Goal: Task Accomplishment & Management: Use online tool/utility

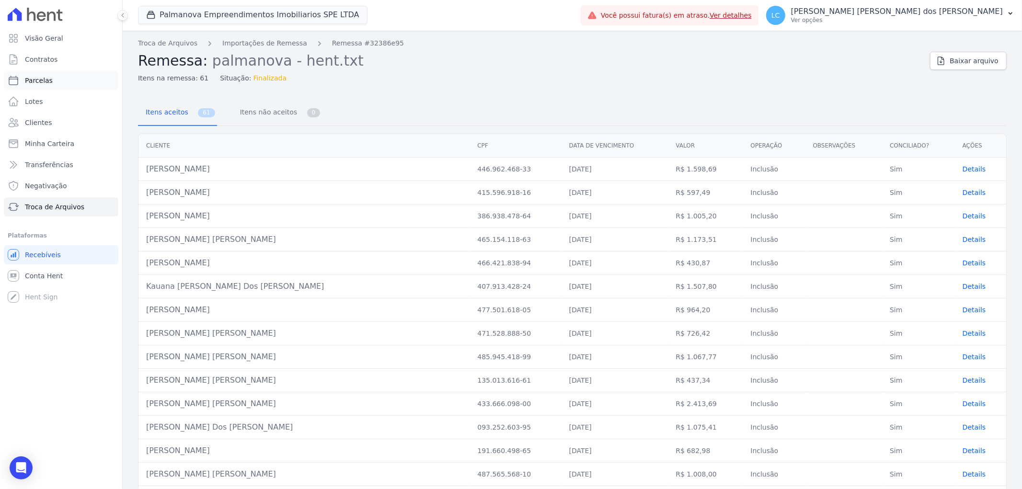
click at [44, 81] on span "Parcelas" at bounding box center [39, 81] width 28 height 10
select select
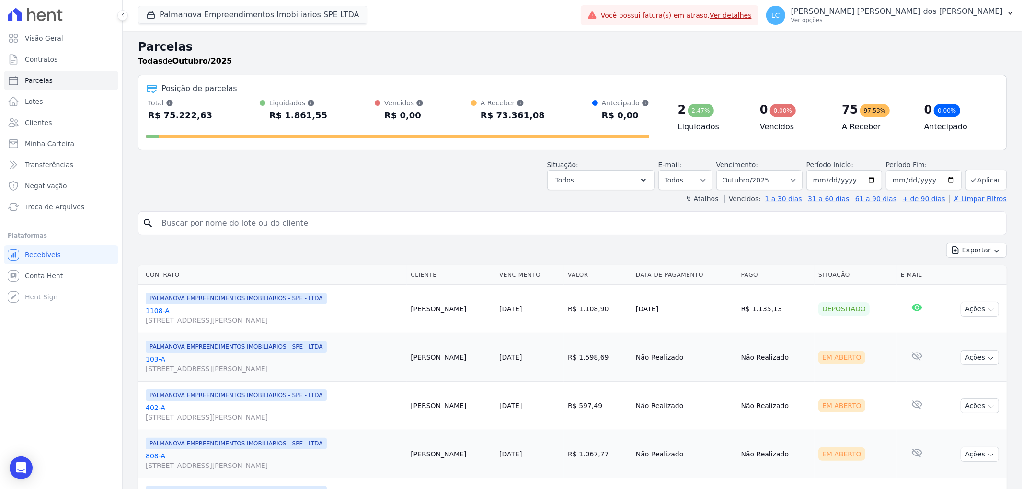
click at [246, 219] on input "search" at bounding box center [579, 223] width 846 height 19
paste input "Alcebíades dos santos"
type input "Alcebíades dos santos"
select select
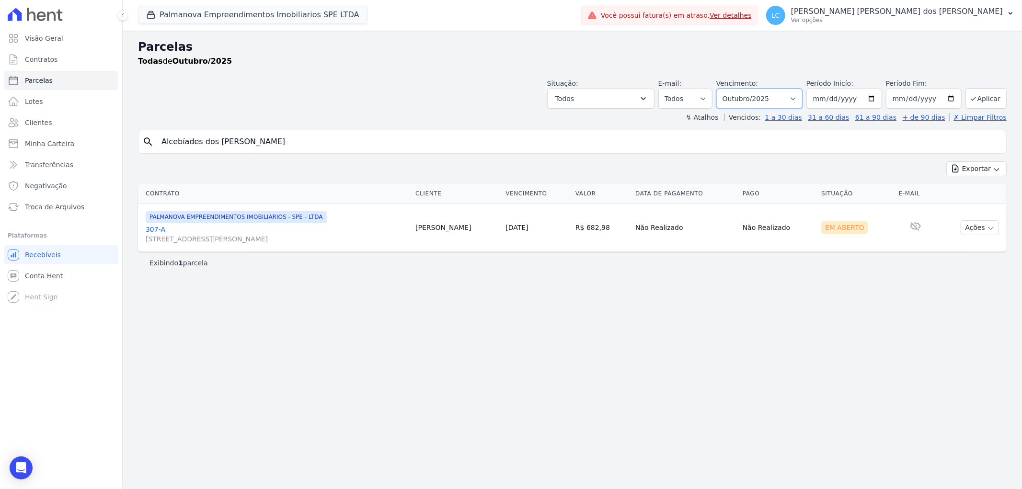
click at [802, 96] on select "Filtrar por período ──────── Todos os meses Abril/2025 Maio/2025 Junho/2025 Jul…" at bounding box center [759, 99] width 86 height 20
select select "09/2025"
click at [730, 89] on select "Filtrar por período ──────── Todos os meses Abril/2025 Maio/2025 Junho/2025 Jul…" at bounding box center [759, 99] width 86 height 20
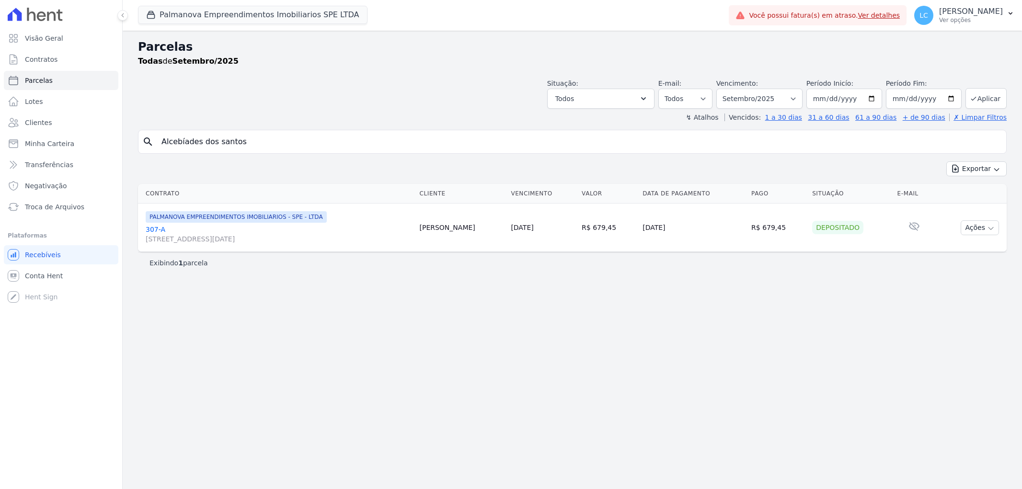
select select
click at [800, 96] on select "Filtrar por período ──────── Todos os meses Abril/2025 Maio/2025 Junho/2025 Jul…" at bounding box center [759, 99] width 86 height 20
select select "10/2025"
click at [730, 89] on select "Filtrar por período ──────── Todos os meses Abril/2025 Maio/2025 Junho/2025 Jul…" at bounding box center [759, 99] width 86 height 20
select select
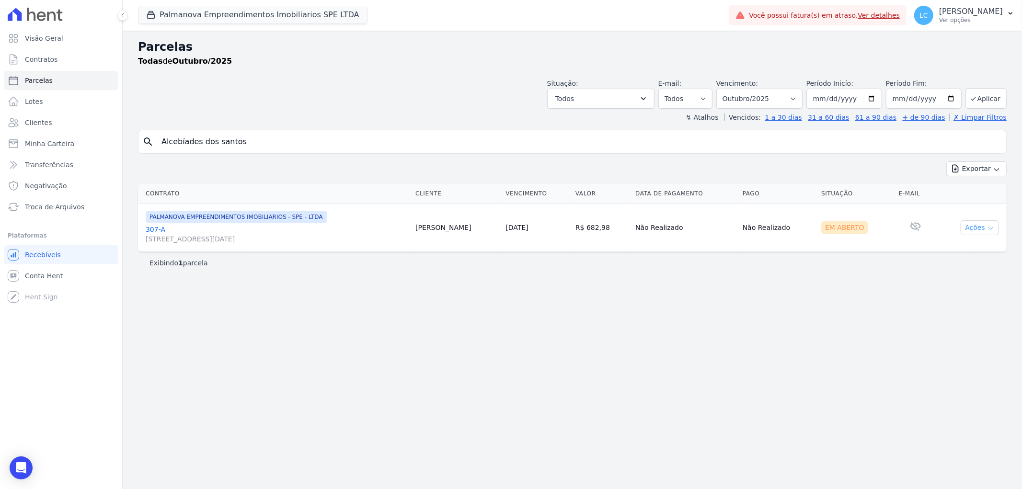
click at [974, 226] on button "Ações" at bounding box center [979, 227] width 38 height 15
click at [964, 247] on link "Ver boleto" at bounding box center [976, 250] width 92 height 18
drag, startPoint x: 250, startPoint y: 140, endPoint x: -40, endPoint y: 118, distance: 290.1
click at [0, 118] on html "Visão Geral Contratos Parcelas Lotes Clientes Minha Carteira Transferências Neg…" at bounding box center [511, 244] width 1022 height 489
paste input "[PERSON_NAME] [PERSON_NAME]"
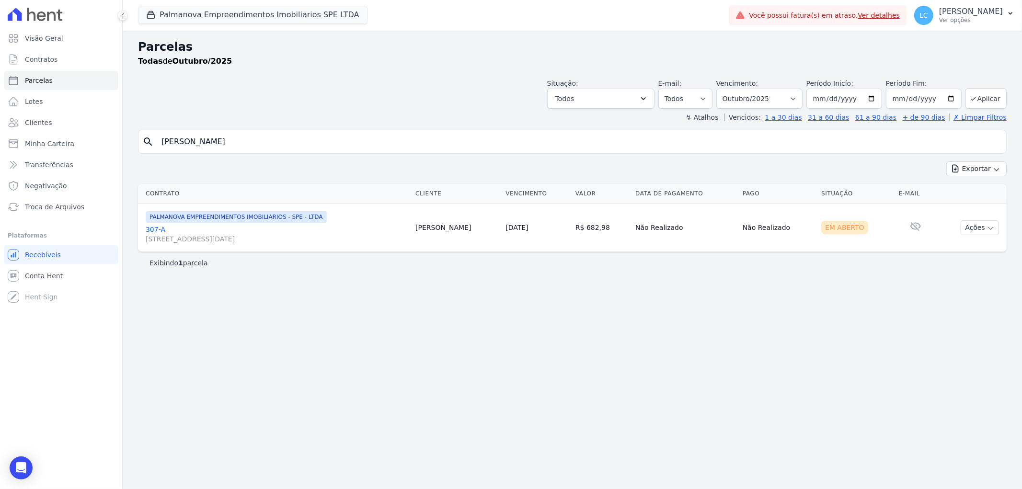
type input "[PERSON_NAME] [PERSON_NAME]"
select select
click at [773, 98] on select "Filtrar por período ──────── Todos os meses Abril/2025 Maio/2025 Junho/2025 Jul…" at bounding box center [759, 99] width 86 height 20
select select "all"
click at [730, 89] on select "Filtrar por período ──────── Todos os meses Abril/2025 Maio/2025 Junho/2025 Jul…" at bounding box center [759, 99] width 86 height 20
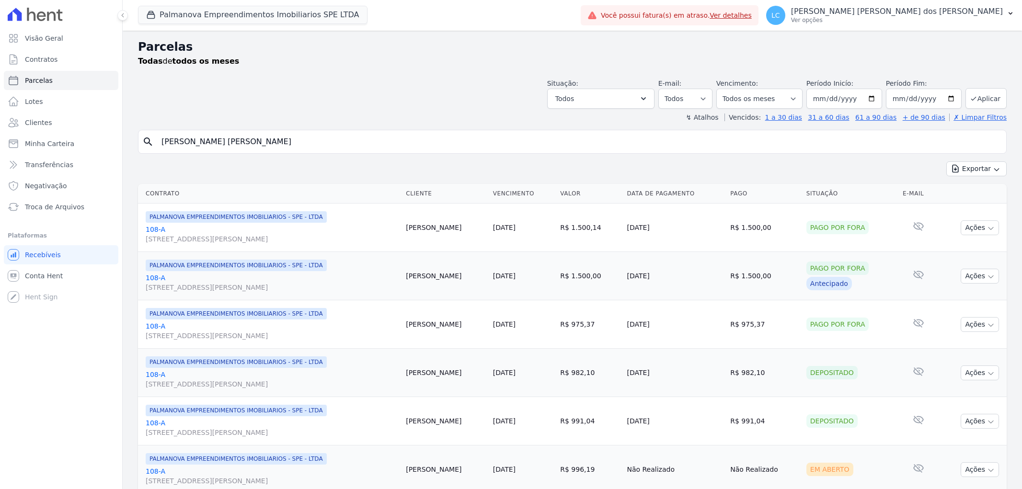
select select
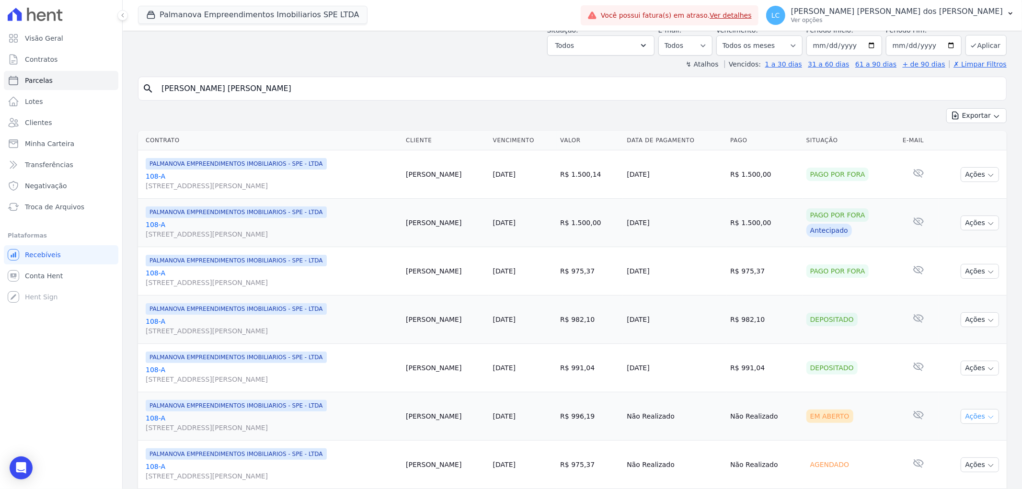
click at [975, 419] on button "Ações" at bounding box center [979, 416] width 38 height 15
click at [952, 436] on link "Ver boleto" at bounding box center [976, 439] width 92 height 18
